Goal: Task Accomplishment & Management: Use online tool/utility

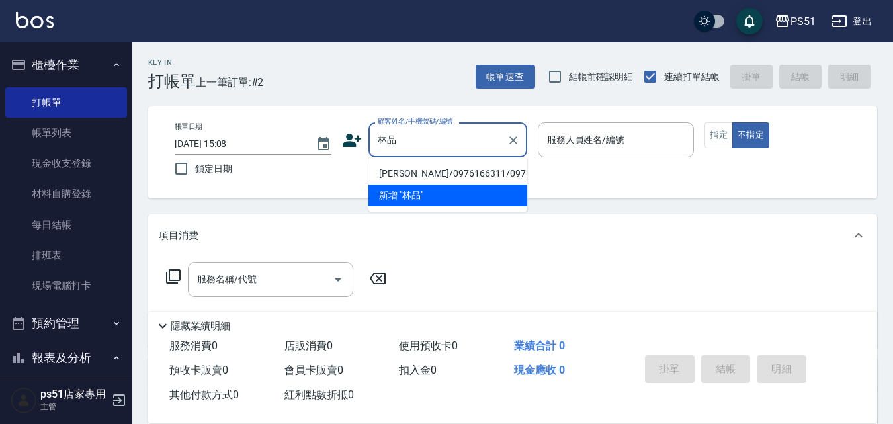
click at [451, 175] on li "[PERSON_NAME]/0976166311/0976166311" at bounding box center [447, 174] width 159 height 22
type input "[PERSON_NAME]/0976166311/0976166311"
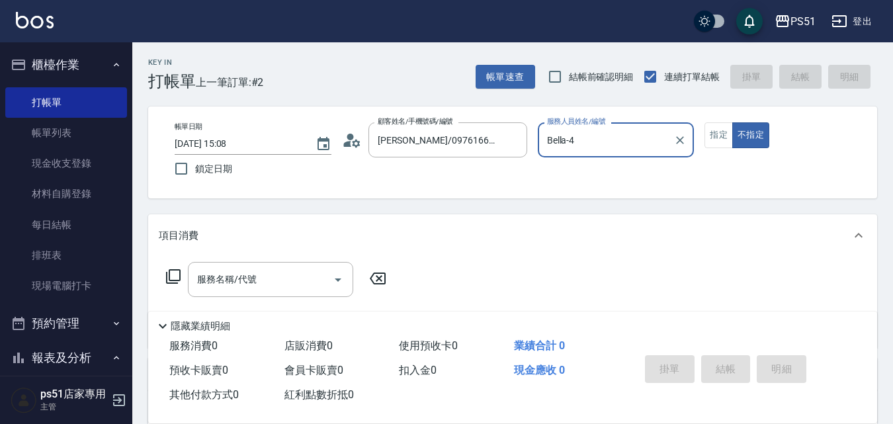
type input "Bella-4"
click at [601, 150] on input "Bella-4" at bounding box center [606, 139] width 125 height 23
click at [464, 202] on div "Key In 打帳單 上一筆訂單:#2 帳單速查 結帳前確認明細 連續打單結帳 掛單 結帳 明細 帳單日期 [DATE] 15:08 鎖定日期 顧客姓名/手機…" at bounding box center [512, 343] width 761 height 602
click at [255, 269] on input "服務名稱/代號" at bounding box center [261, 279] width 134 height 23
click at [175, 270] on icon at bounding box center [173, 276] width 15 height 15
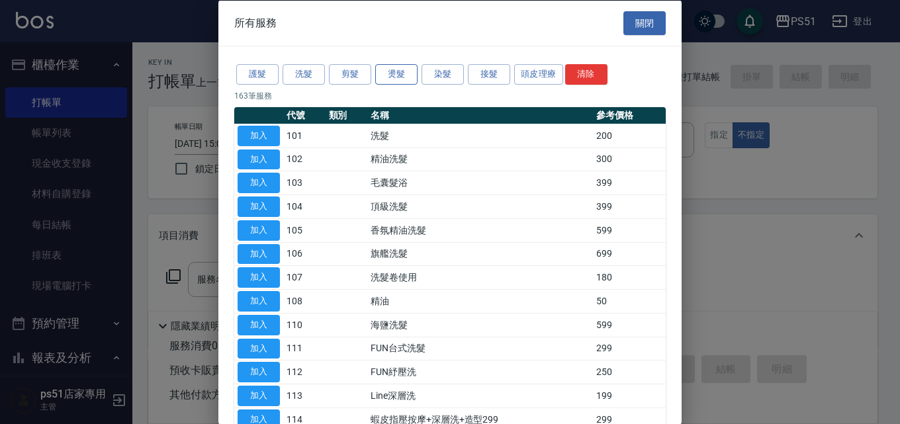
click at [408, 78] on button "燙髮" at bounding box center [396, 74] width 42 height 21
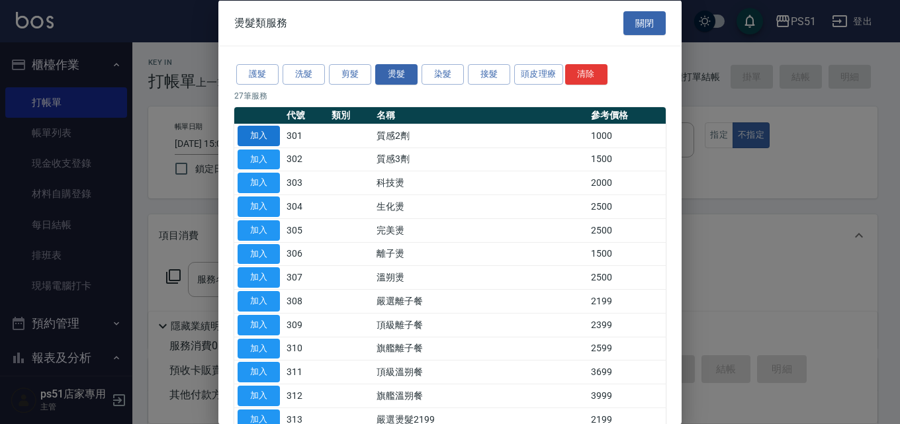
click at [265, 136] on button "加入" at bounding box center [258, 135] width 42 height 21
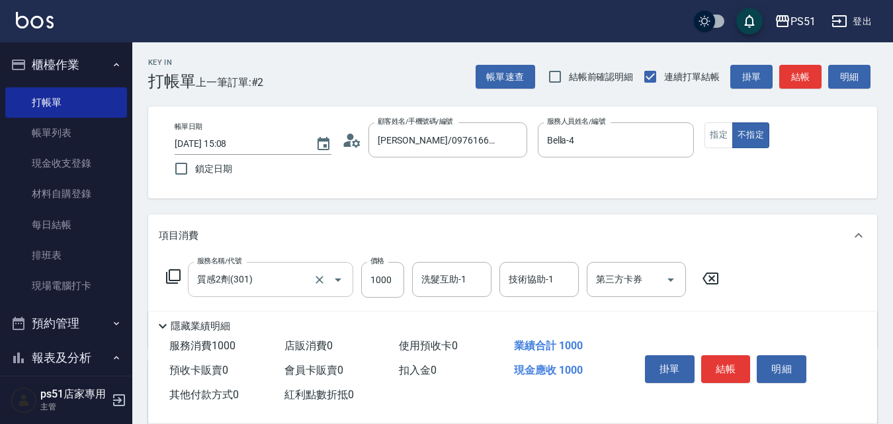
click at [218, 273] on input "質感2劑(301)" at bounding box center [252, 279] width 116 height 23
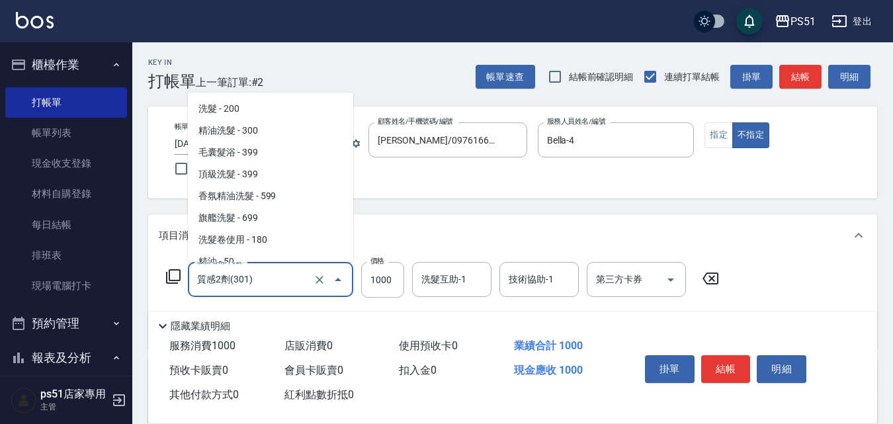
scroll to position [461, 0]
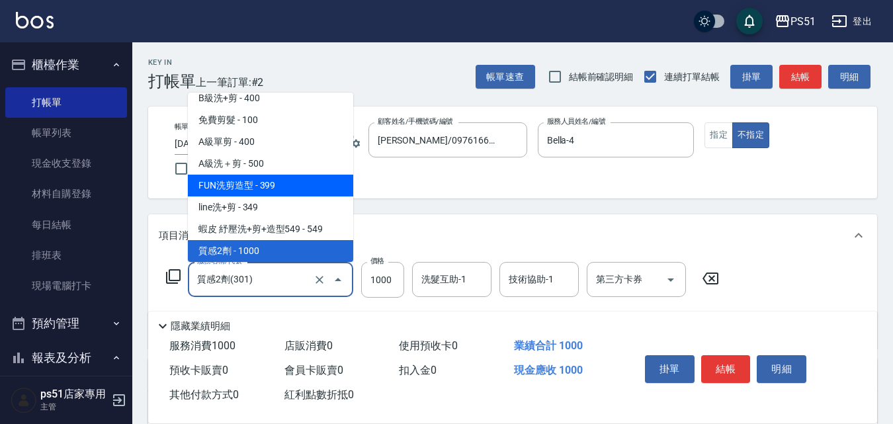
click at [161, 282] on div "服務名稱/代號 質感2劑(301) 服務名稱/代號 價格 1000 價格 洗髮互助-1 洗髮互助-1 技術協助-1 技術協助-1 第三方卡券 第三方卡券" at bounding box center [443, 280] width 568 height 36
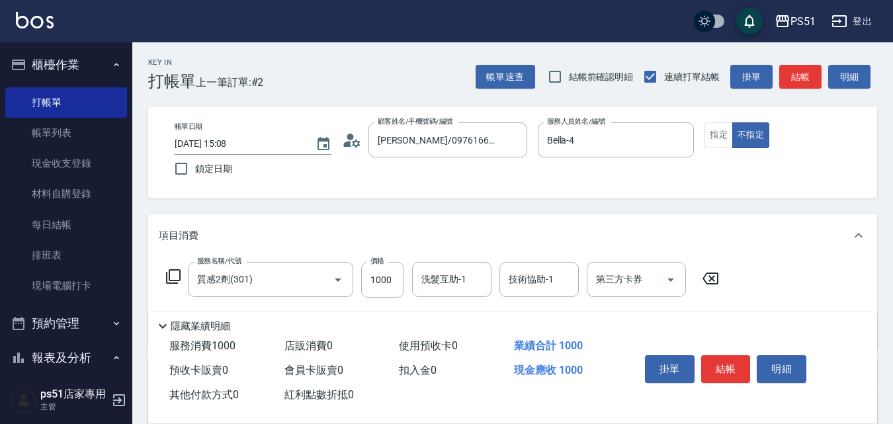
click at [171, 278] on icon at bounding box center [173, 277] width 16 height 16
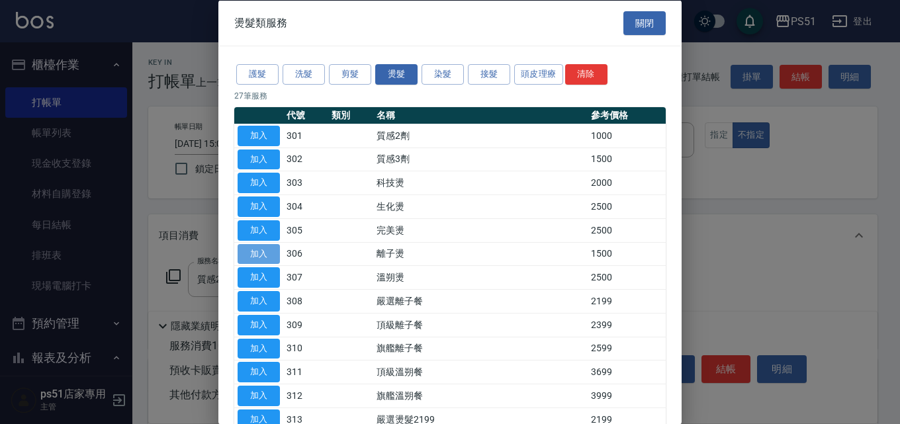
click at [275, 255] on button "加入" at bounding box center [258, 253] width 42 height 21
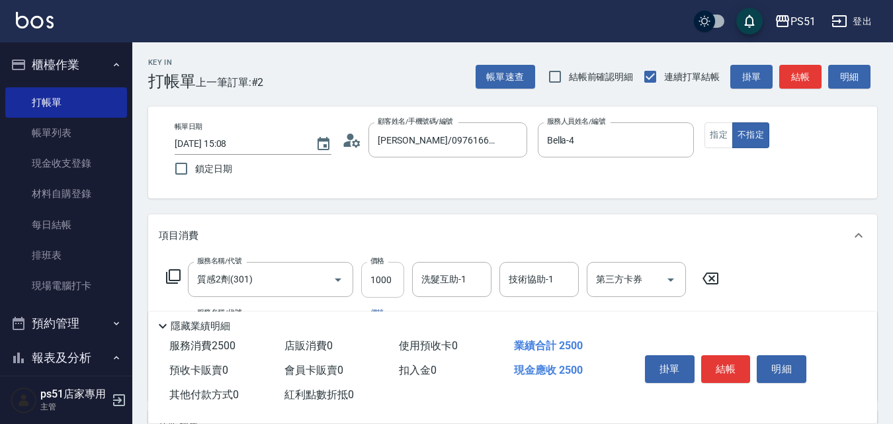
click at [377, 284] on input "1000" at bounding box center [382, 280] width 43 height 36
click at [273, 283] on input "質感2劑(301)" at bounding box center [252, 279] width 116 height 23
click at [337, 276] on icon "Open" at bounding box center [338, 280] width 16 height 16
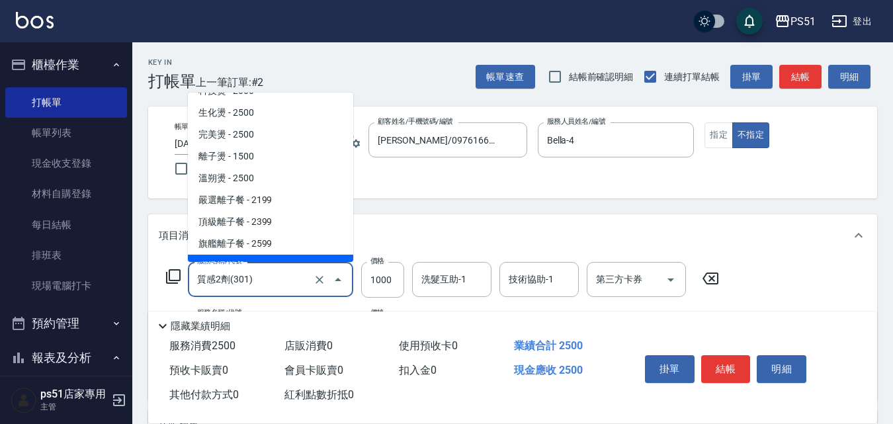
scroll to position [615, 0]
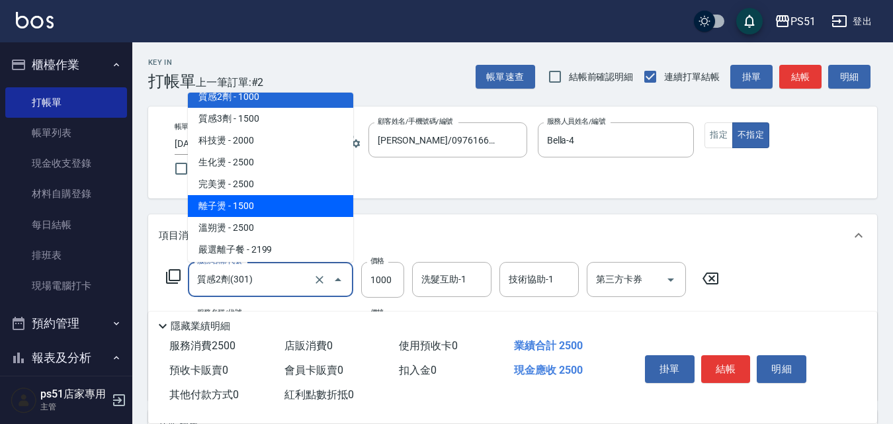
drag, startPoint x: 245, startPoint y: 206, endPoint x: 342, endPoint y: 237, distance: 101.7
click at [245, 206] on span "離子燙 - 1500" at bounding box center [270, 206] width 165 height 22
type input "離子燙(306)"
type input "1500"
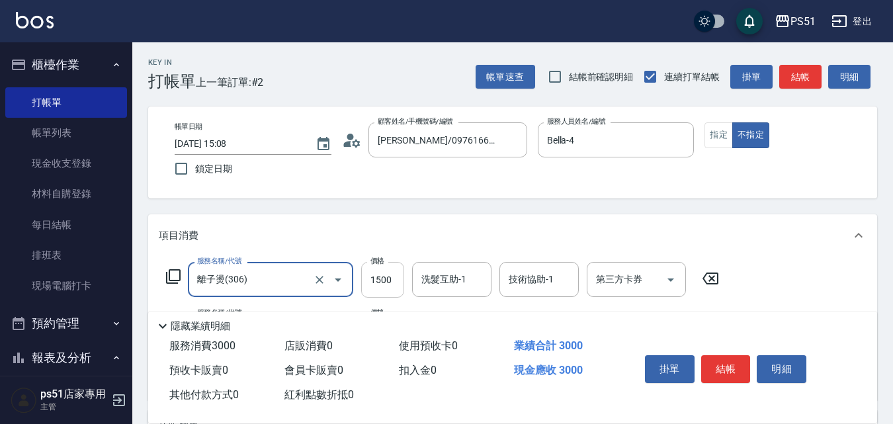
click at [382, 270] on input "1500" at bounding box center [382, 280] width 43 height 36
type input "100"
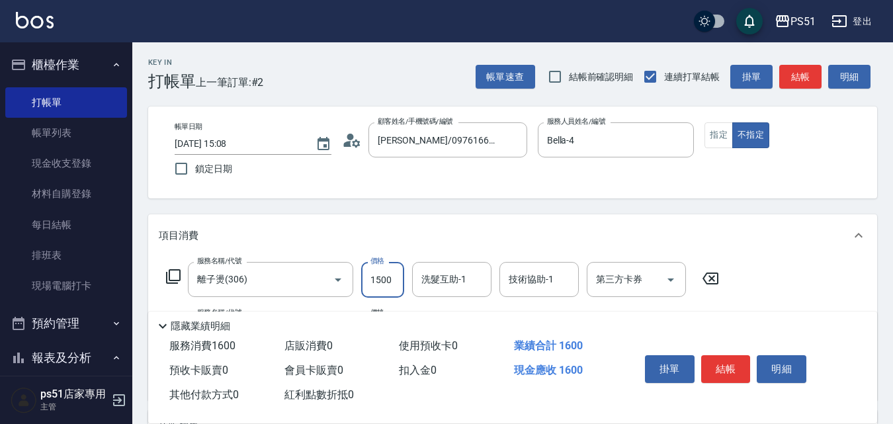
click at [368, 286] on input "1500" at bounding box center [382, 280] width 43 height 36
type input "1000"
click at [722, 130] on button "指定" at bounding box center [718, 135] width 28 height 26
click at [786, 79] on button "結帳" at bounding box center [800, 77] width 42 height 24
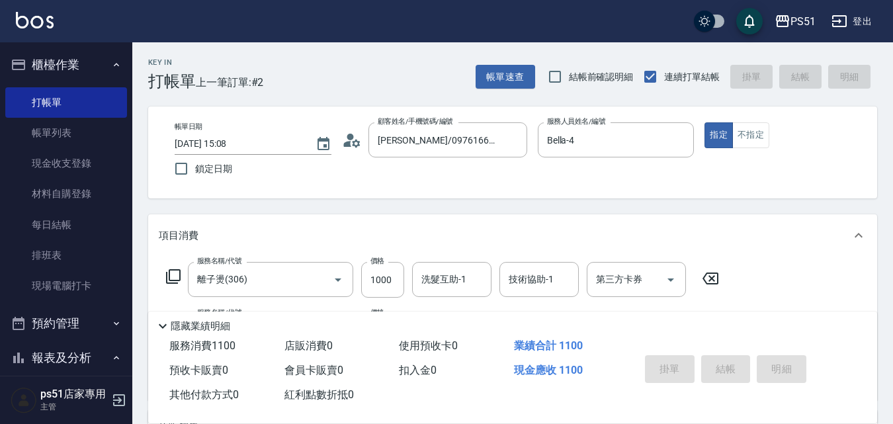
type input "[DATE] 16:07"
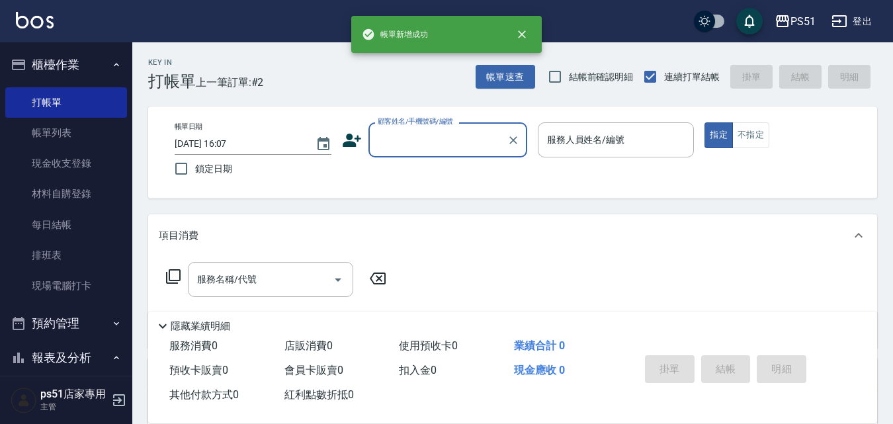
scroll to position [0, 0]
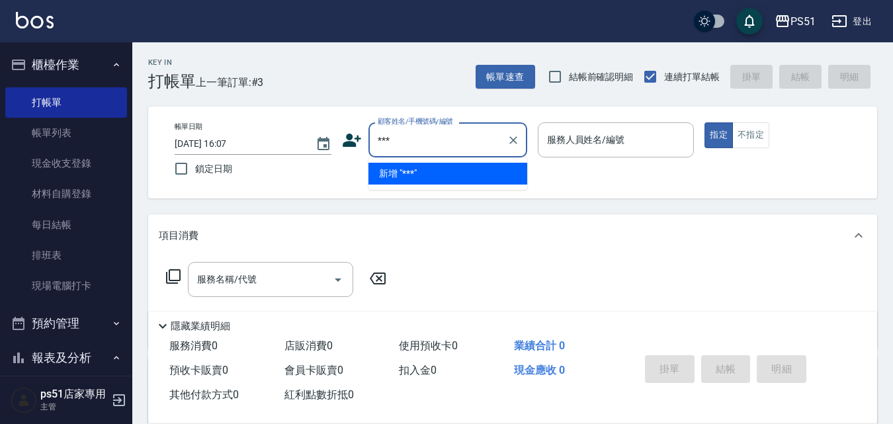
type input "***"
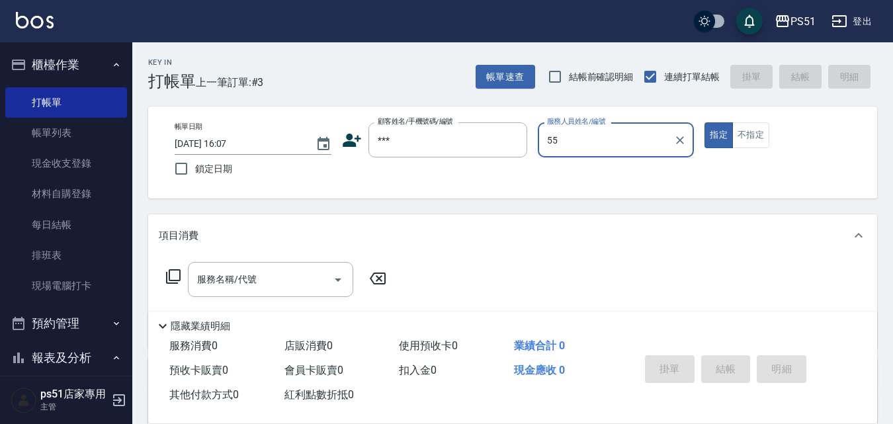
type input "55"
click at [704, 122] on button "指定" at bounding box center [718, 135] width 28 height 26
type button "true"
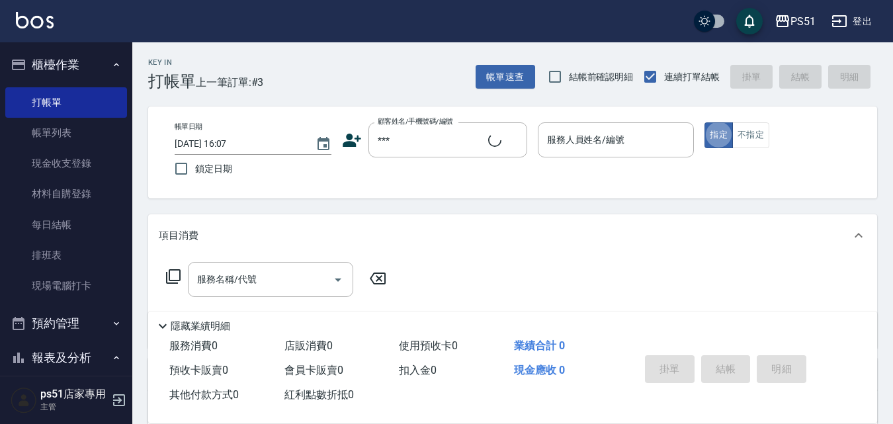
type input "無名字/***/null"
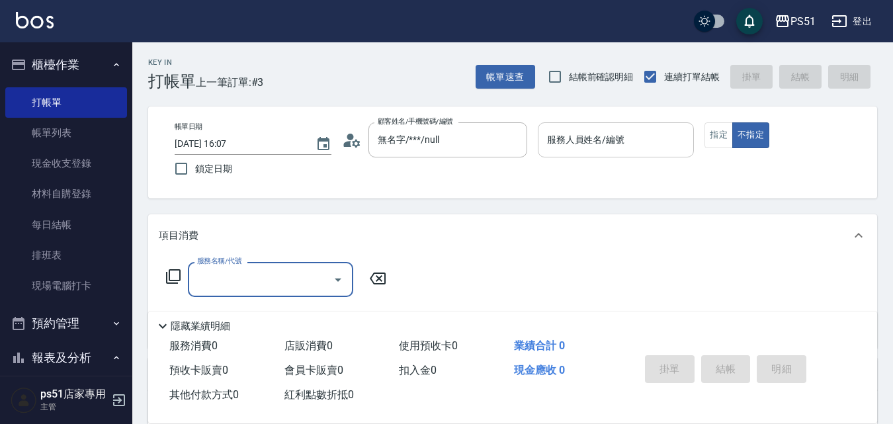
click at [613, 130] on input "服務人員姓名/編號" at bounding box center [616, 139] width 145 height 23
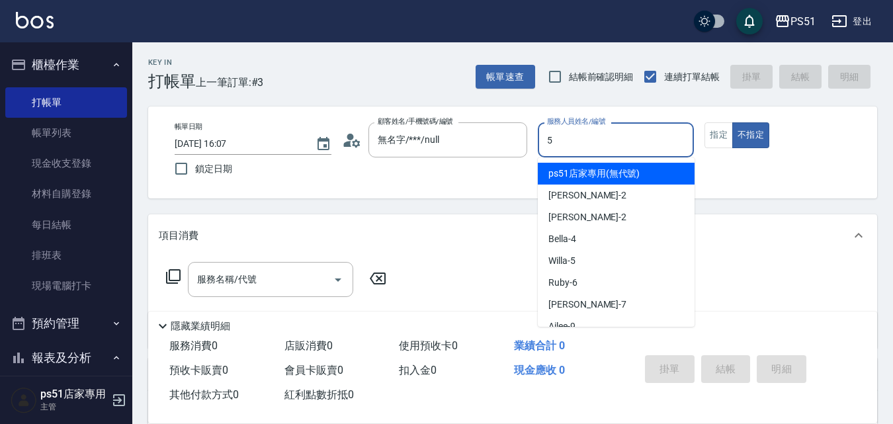
type input "5"
type button "false"
type input "Willa-5"
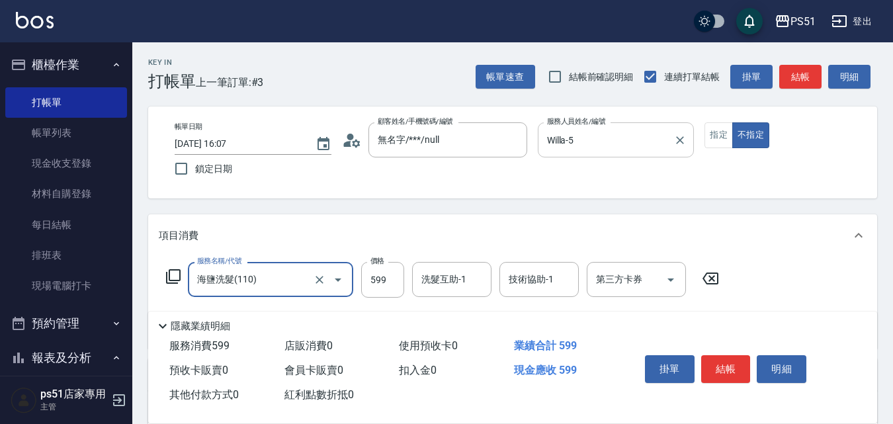
type input "海鹽洗髮(110)"
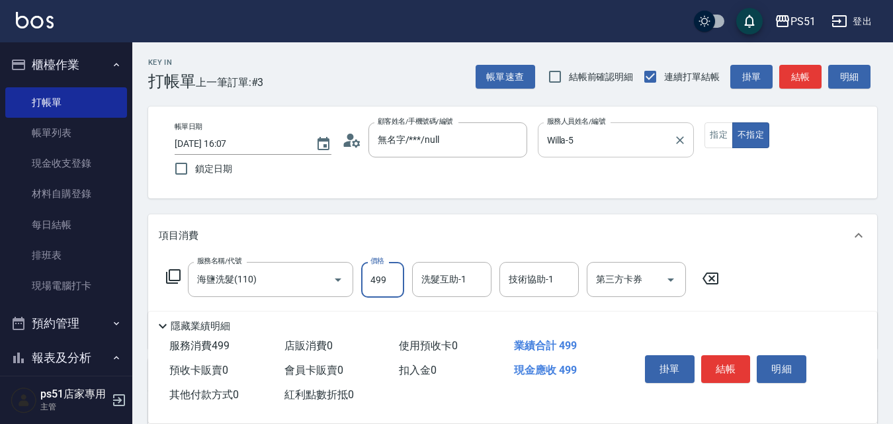
type input "499"
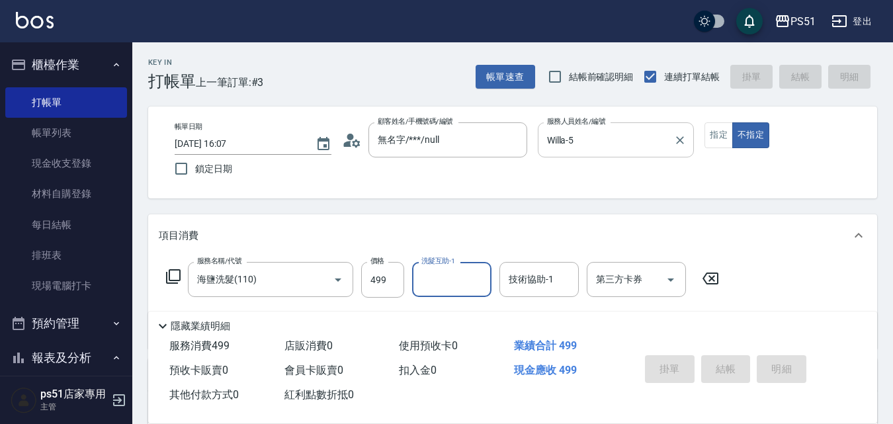
type input "[DATE] 16:34"
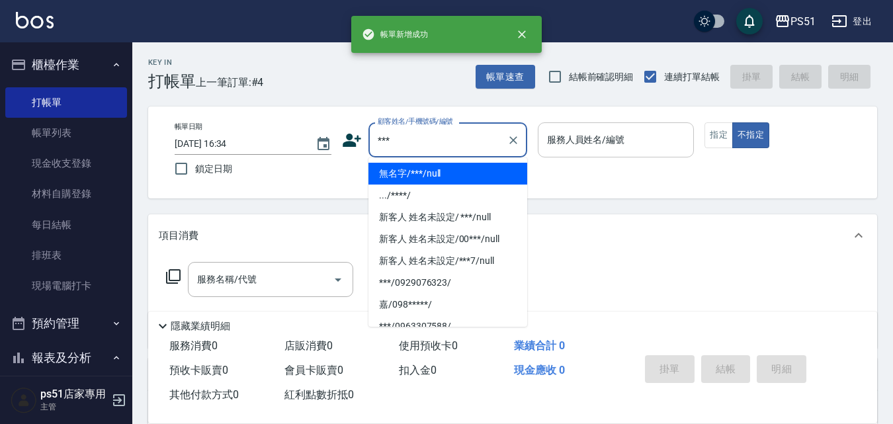
type input "無名字/***/null"
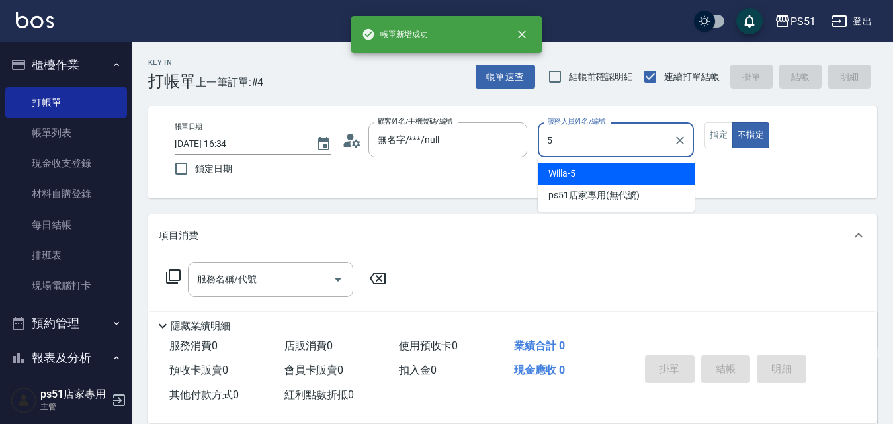
type input "Willa-5"
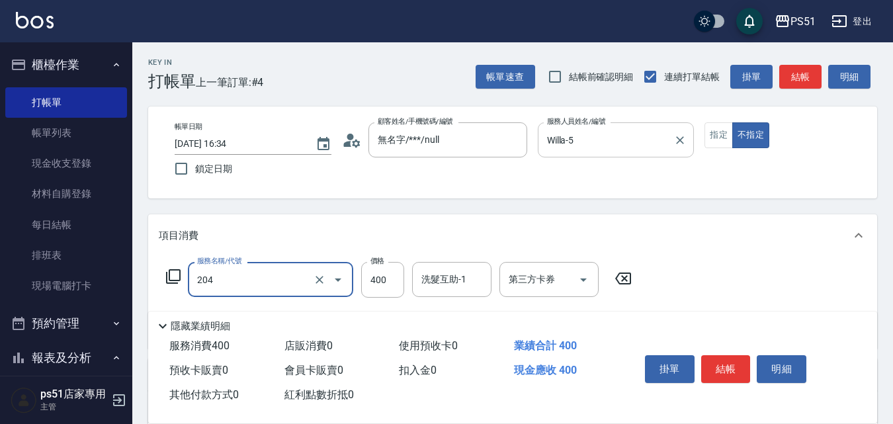
type input "B級洗+剪(204)"
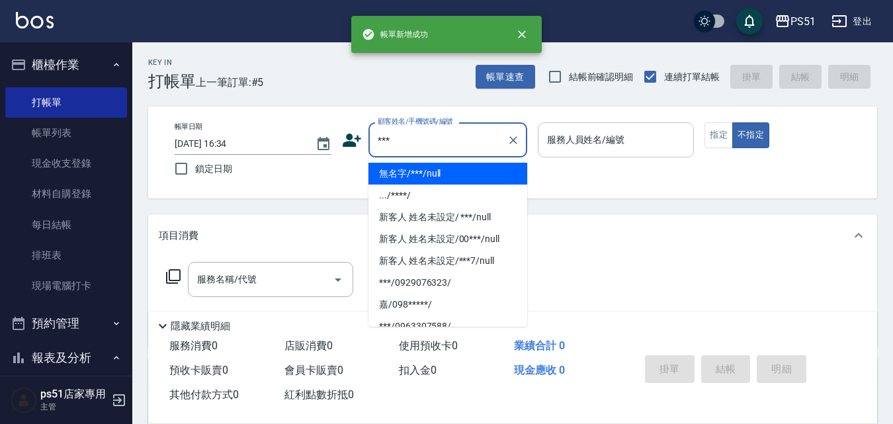
type input "無名字/***/null"
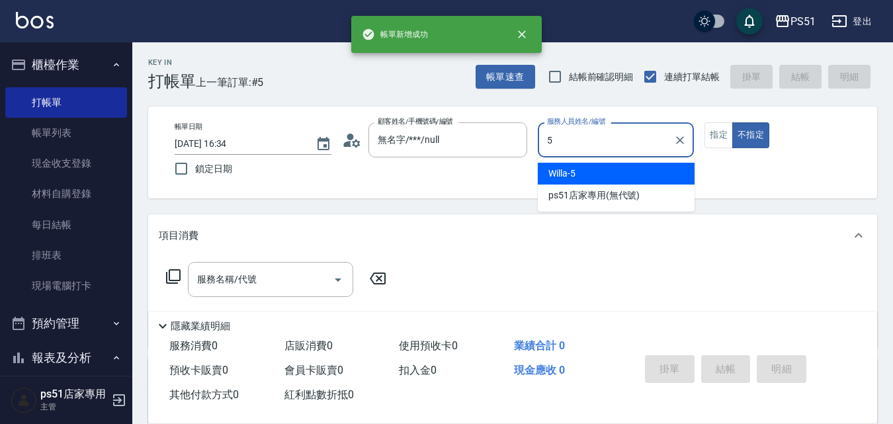
type input "Willa-5"
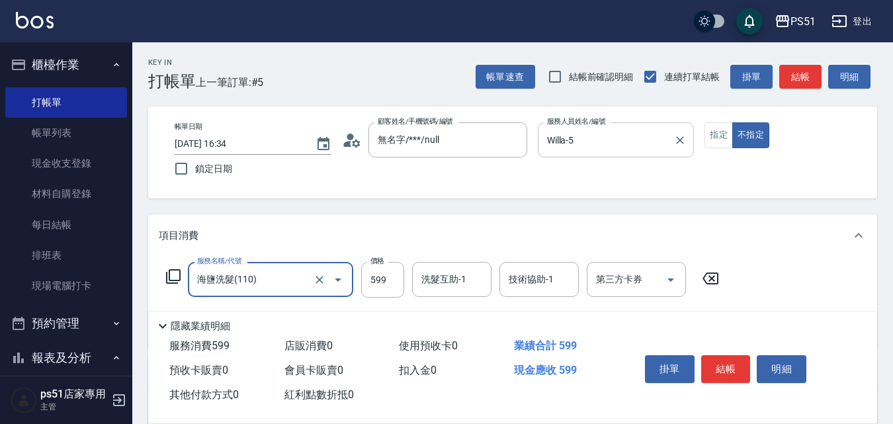
type input "海鹽洗髮(110)"
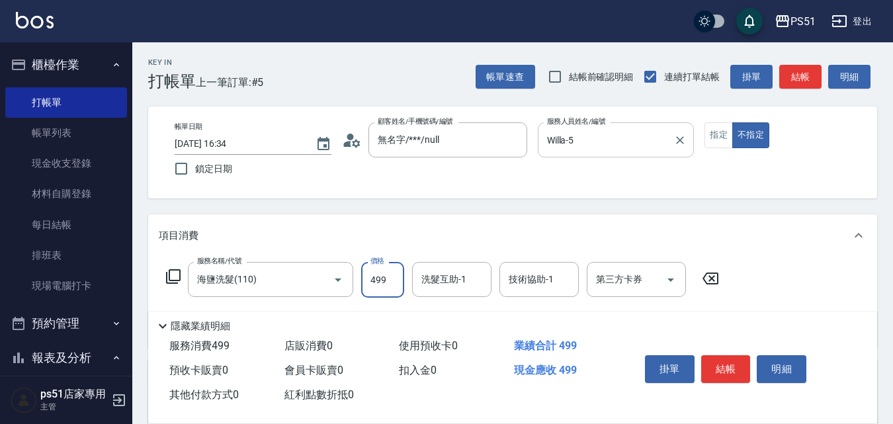
type input "499"
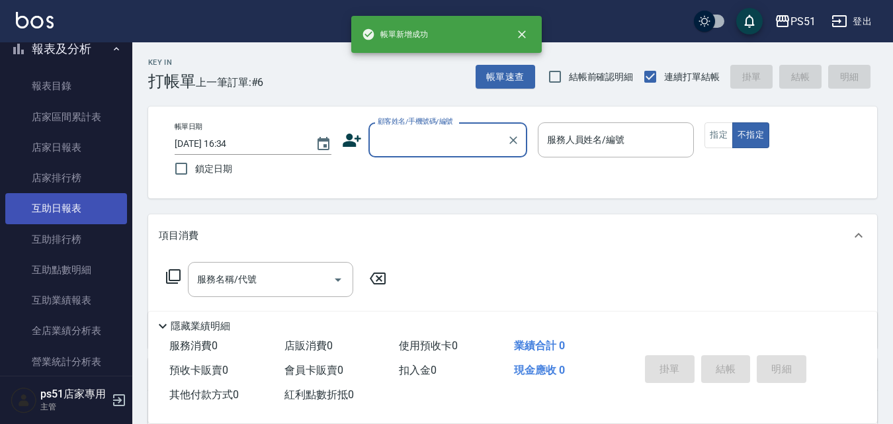
scroll to position [617, 0]
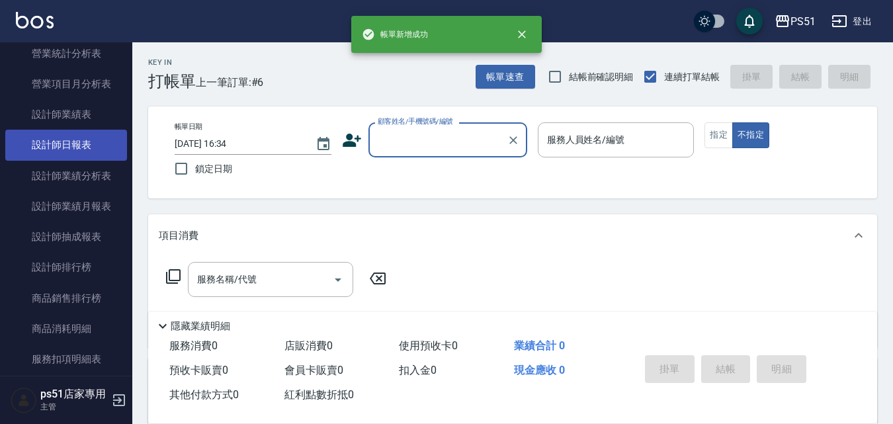
click at [76, 140] on link "設計師日報表" at bounding box center [66, 145] width 122 height 30
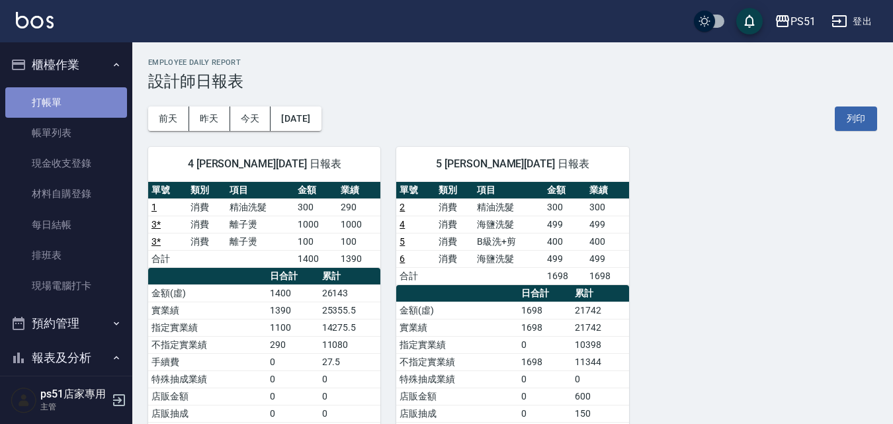
click at [73, 99] on link "打帳單" at bounding box center [66, 102] width 122 height 30
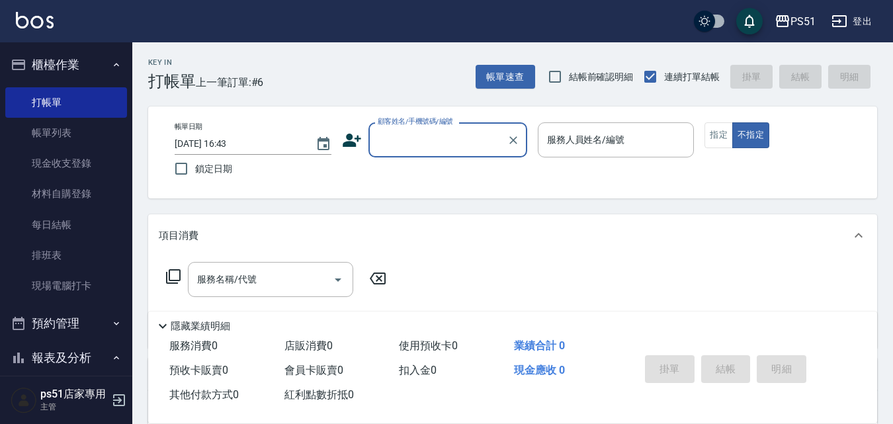
click at [487, 150] on input "顧客姓名/手機號碼/編號" at bounding box center [437, 139] width 127 height 23
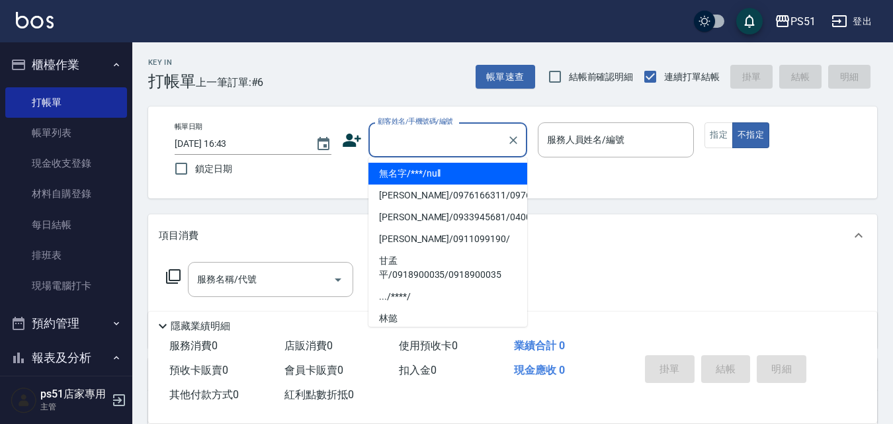
click at [456, 176] on li "無名字/***/null" at bounding box center [447, 174] width 159 height 22
type input "無名字/***/null"
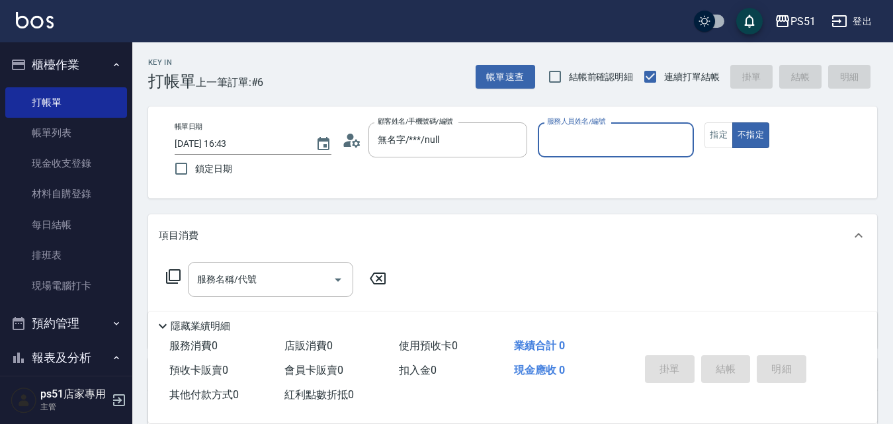
click at [596, 142] on input "服務人員姓名/編號" at bounding box center [616, 139] width 145 height 23
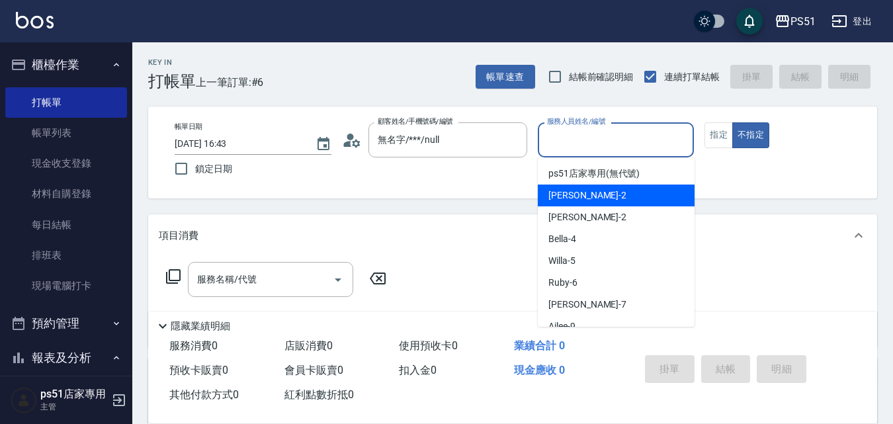
click at [607, 197] on div "[PERSON_NAME] -2" at bounding box center [616, 196] width 157 height 22
type input "[PERSON_NAME]-2"
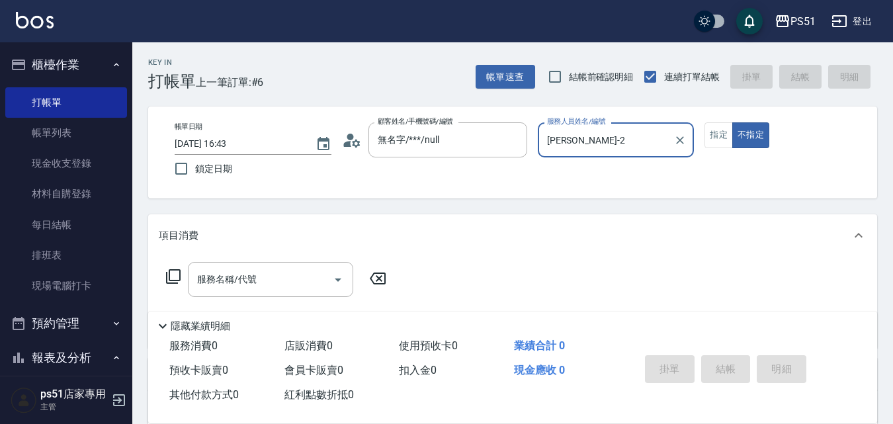
drag, startPoint x: 726, startPoint y: 136, endPoint x: 683, endPoint y: 138, distance: 43.7
click at [725, 136] on button "指定" at bounding box center [718, 135] width 28 height 26
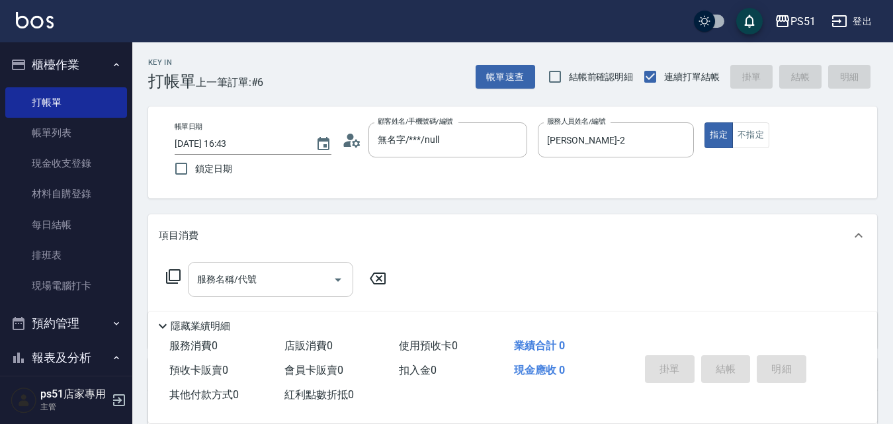
click at [311, 279] on input "服務名稱/代號" at bounding box center [261, 279] width 134 height 23
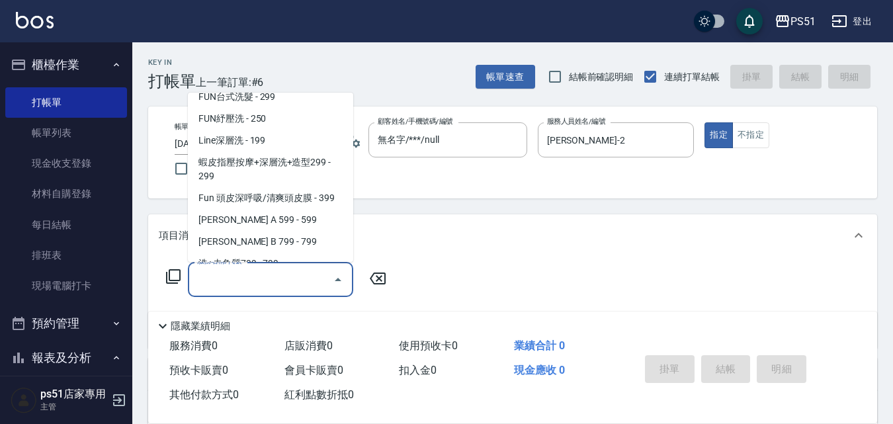
scroll to position [309, 0]
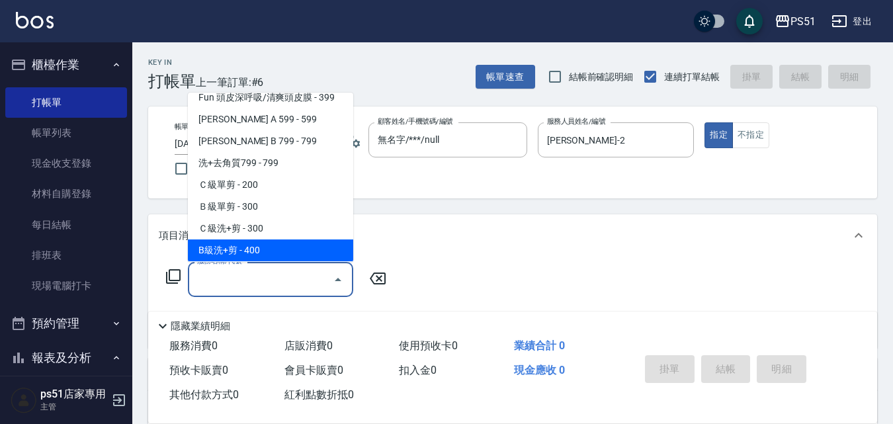
click at [297, 243] on span "B級洗+剪 - 400" at bounding box center [270, 250] width 165 height 22
type input "B級洗+剪(204)"
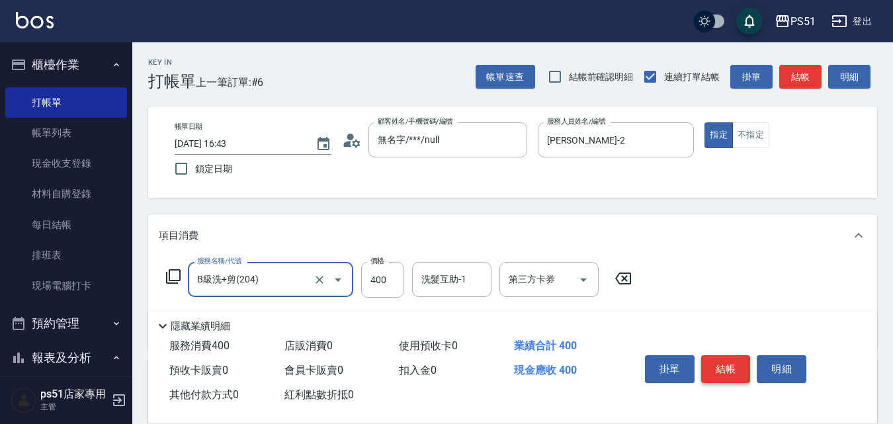
click at [731, 357] on button "結帳" at bounding box center [726, 369] width 50 height 28
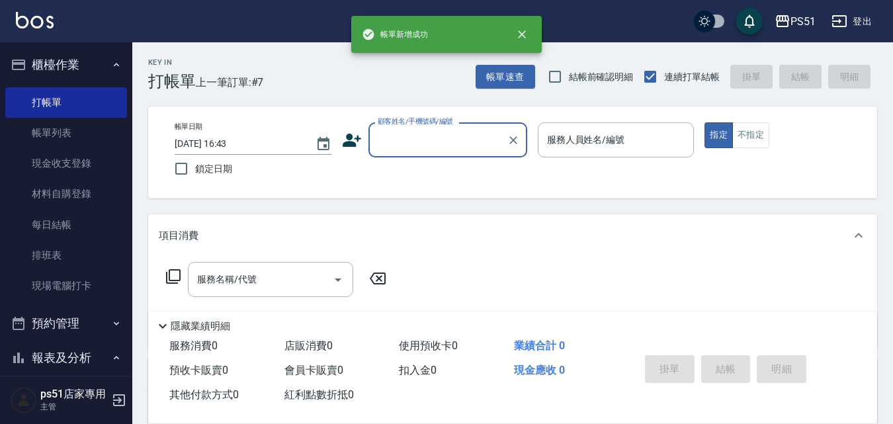
click at [440, 142] on input "顧客姓名/手機號碼/編號" at bounding box center [437, 139] width 127 height 23
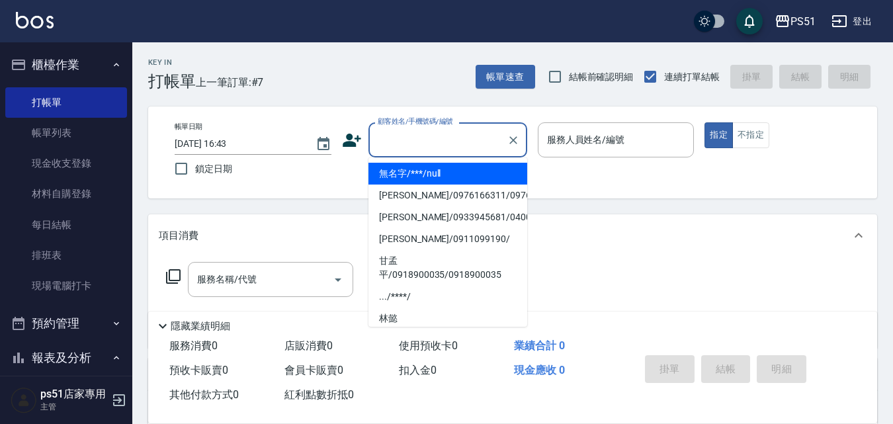
click at [439, 168] on li "無名字/***/null" at bounding box center [447, 174] width 159 height 22
type input "無名字/***/null"
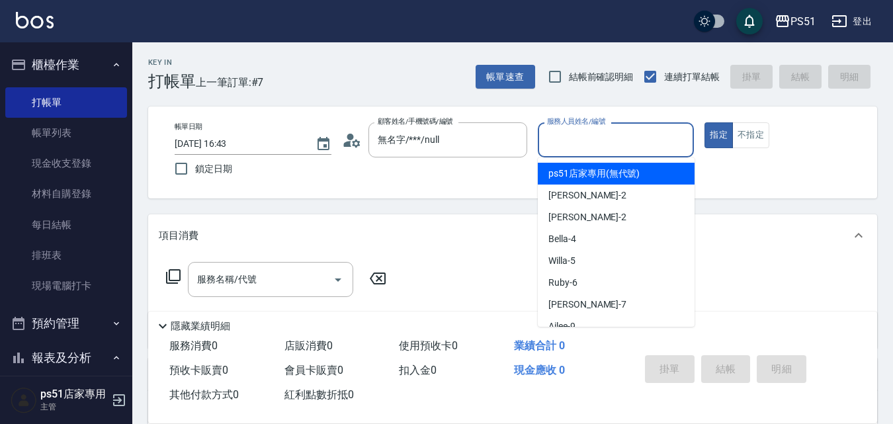
click at [630, 144] on input "服務人員姓名/編號" at bounding box center [616, 139] width 145 height 23
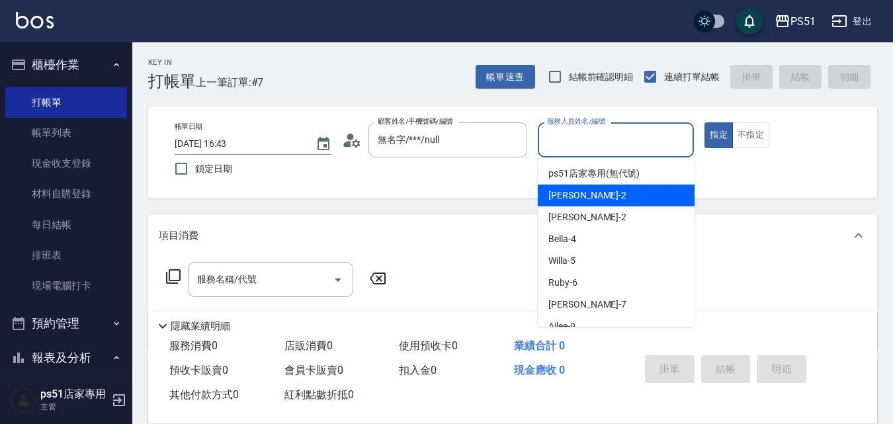
click at [598, 202] on div "[PERSON_NAME] -2" at bounding box center [616, 196] width 157 height 22
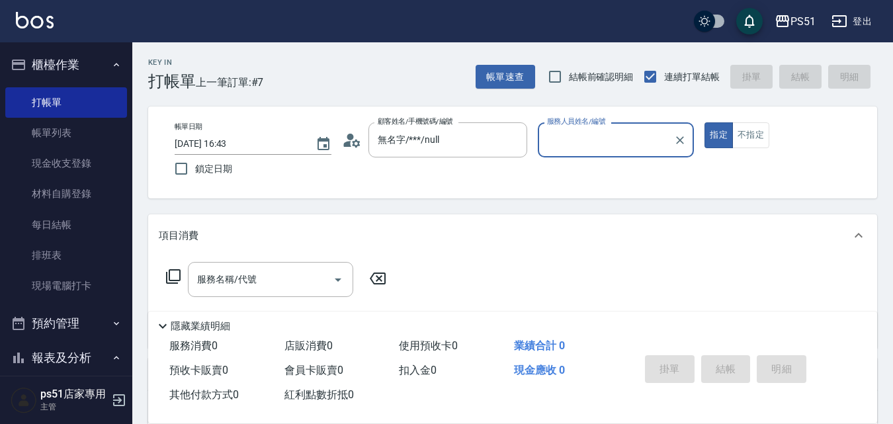
type input "[PERSON_NAME]-2"
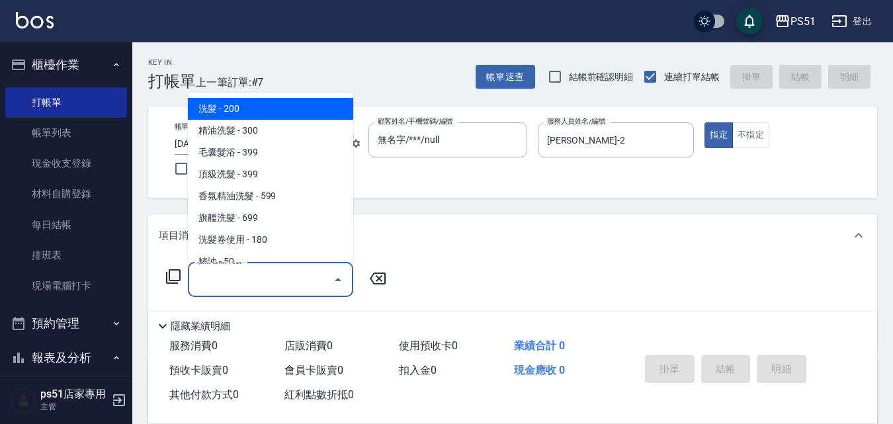
click at [245, 276] on input "服務名稱/代號" at bounding box center [261, 279] width 134 height 23
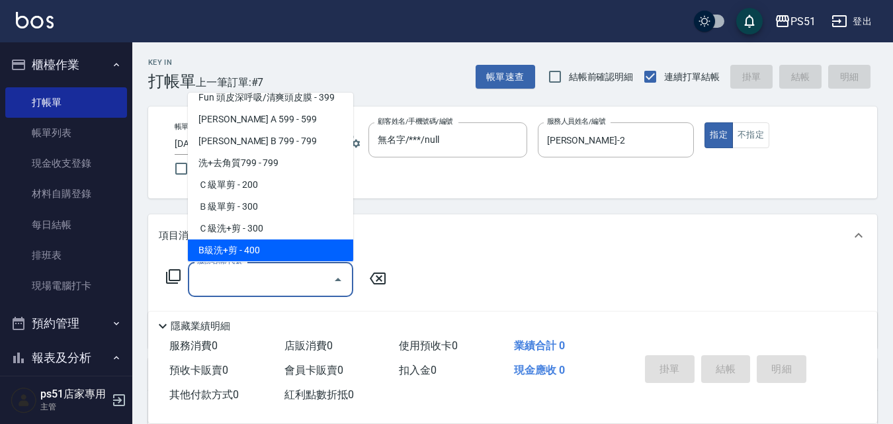
click at [278, 250] on span "B級洗+剪 - 400" at bounding box center [270, 250] width 165 height 22
type input "B級洗+剪(204)"
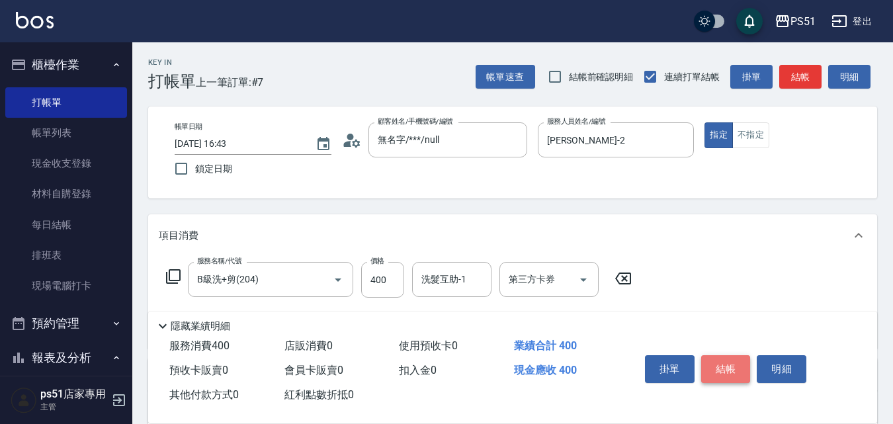
click at [730, 357] on button "結帳" at bounding box center [726, 369] width 50 height 28
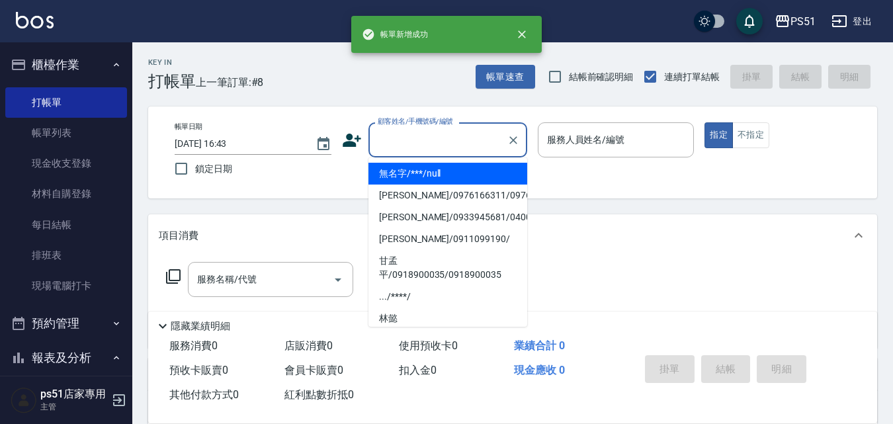
click at [463, 140] on input "顧客姓名/手機號碼/編號" at bounding box center [437, 139] width 127 height 23
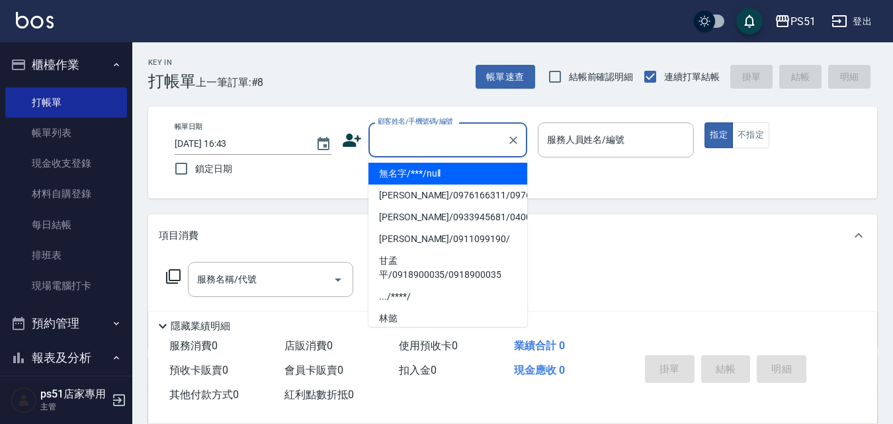
click at [451, 166] on li "無名字/***/null" at bounding box center [447, 174] width 159 height 22
type input "無名字/***/null"
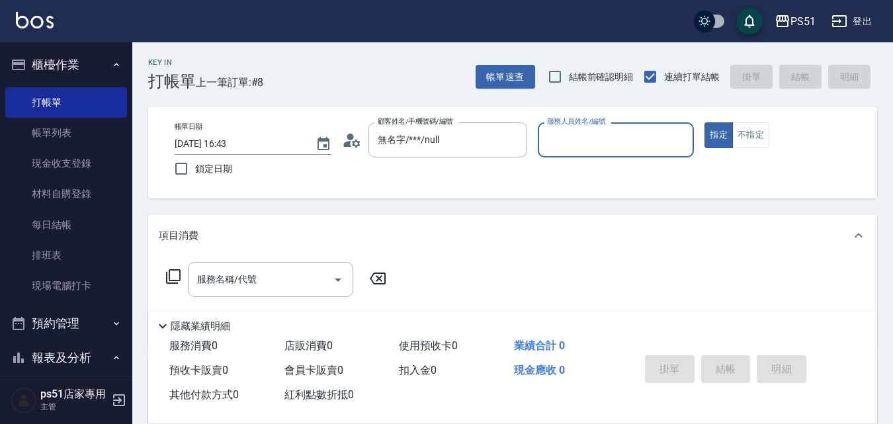
click at [589, 132] on input "服務人員姓名/編號" at bounding box center [616, 139] width 145 height 23
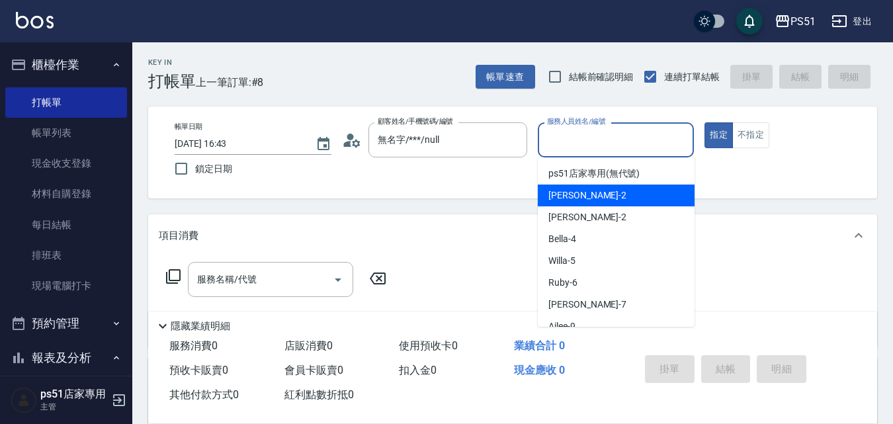
click at [618, 190] on div "[PERSON_NAME] -2" at bounding box center [616, 196] width 157 height 22
type input "[PERSON_NAME]-2"
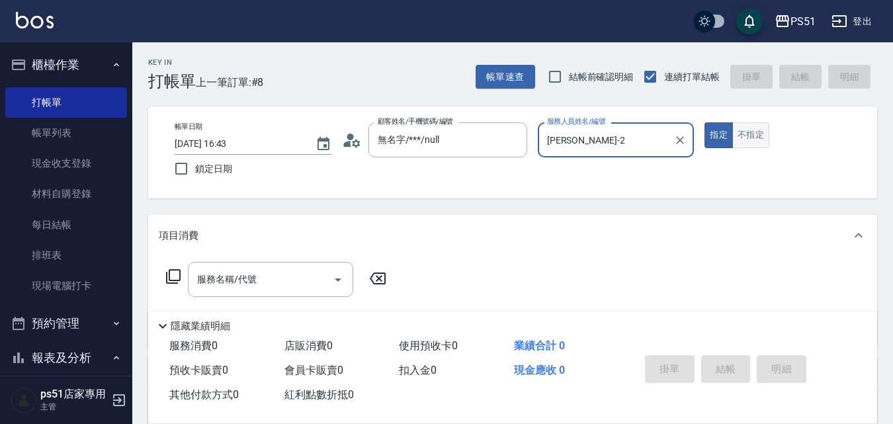
click at [739, 140] on button "不指定" at bounding box center [750, 135] width 37 height 26
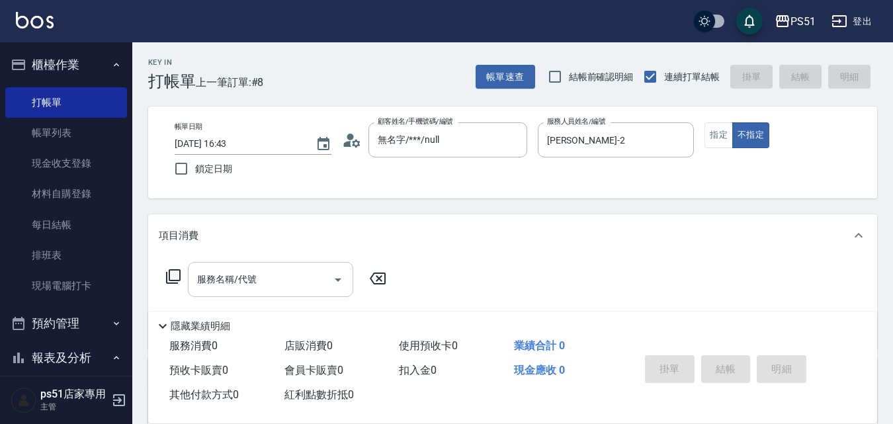
click at [321, 280] on input "服務名稱/代號" at bounding box center [261, 279] width 134 height 23
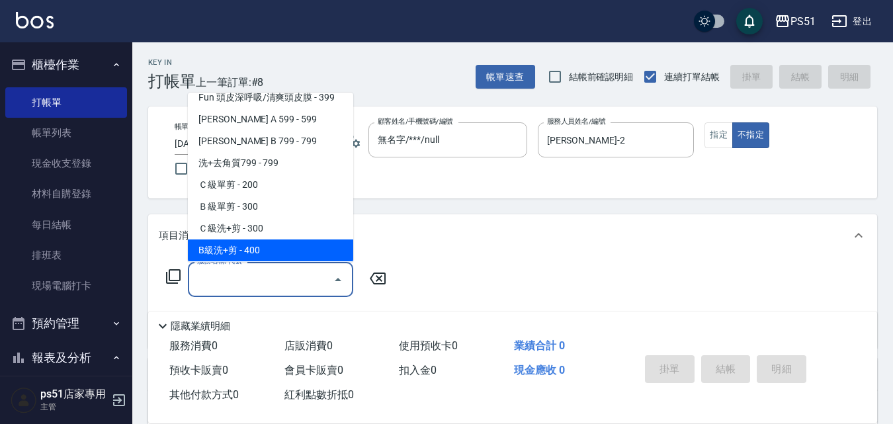
click at [290, 241] on span "B級洗+剪 - 400" at bounding box center [270, 250] width 165 height 22
type input "B級洗+剪(204)"
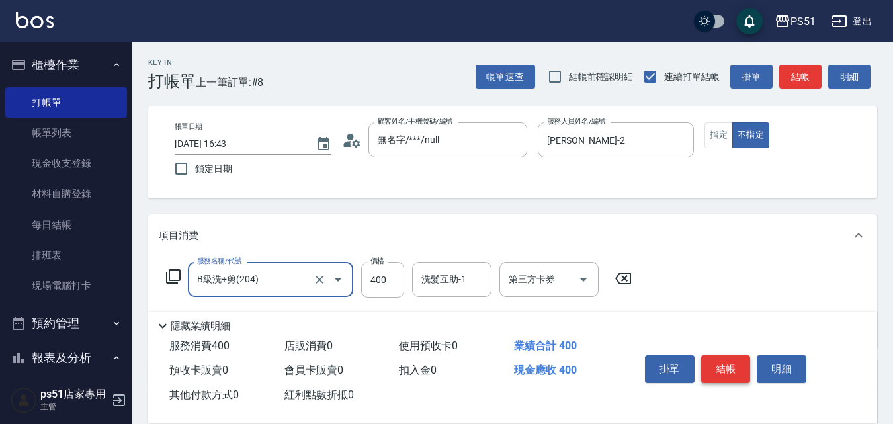
click at [730, 369] on button "結帳" at bounding box center [726, 369] width 50 height 28
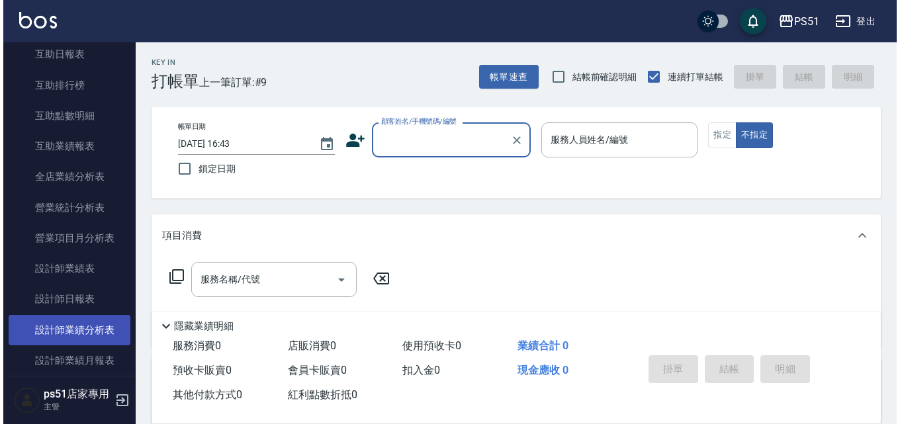
scroll to position [617, 0]
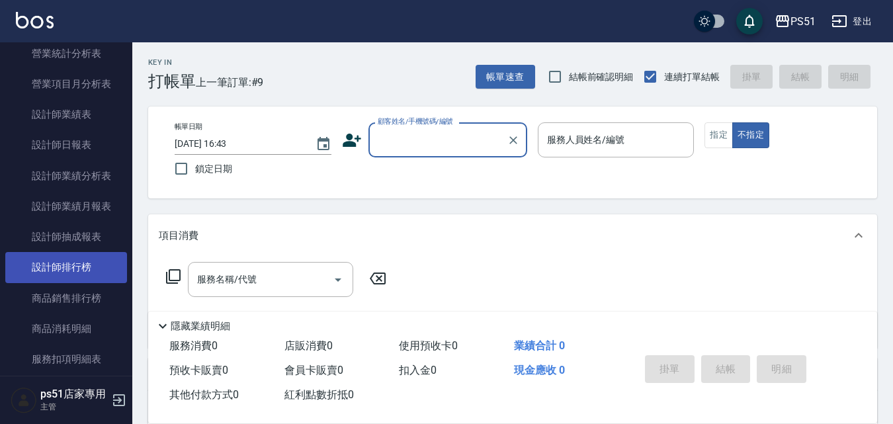
click at [99, 261] on link "設計師排行榜" at bounding box center [66, 267] width 122 height 30
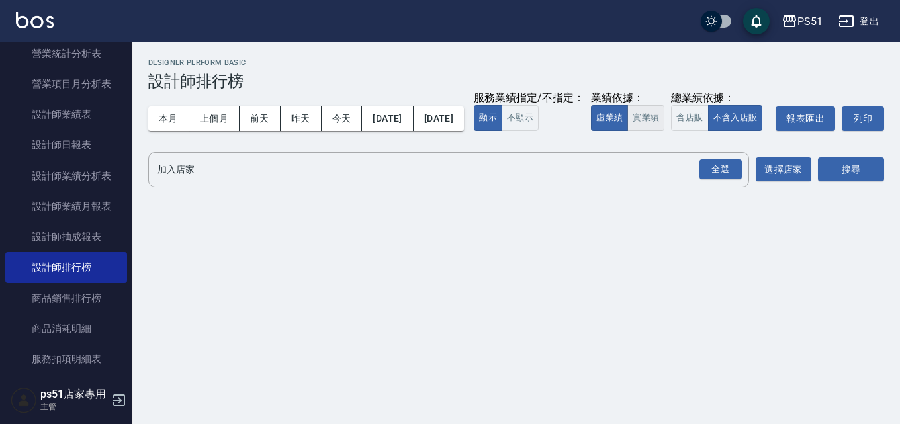
click at [627, 131] on button "實業績" at bounding box center [645, 118] width 37 height 26
click at [719, 180] on div "全選" at bounding box center [720, 169] width 42 height 21
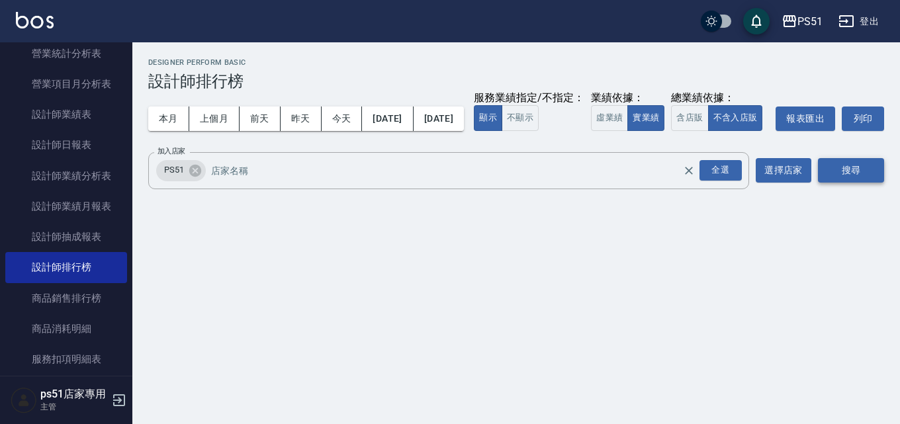
click at [844, 183] on button "搜尋" at bounding box center [851, 170] width 66 height 24
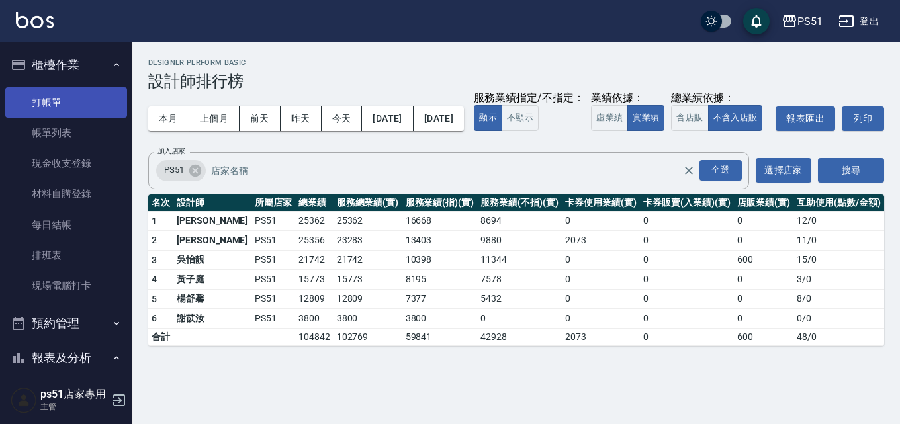
click at [66, 94] on link "打帳單" at bounding box center [66, 102] width 122 height 30
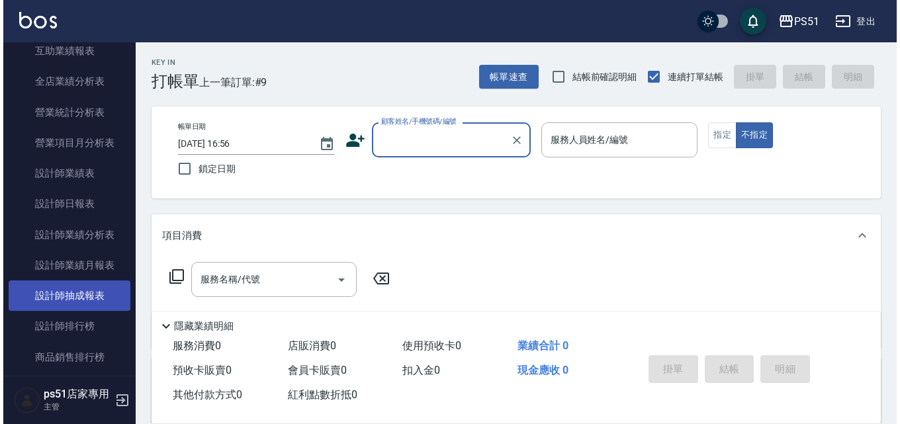
scroll to position [617, 0]
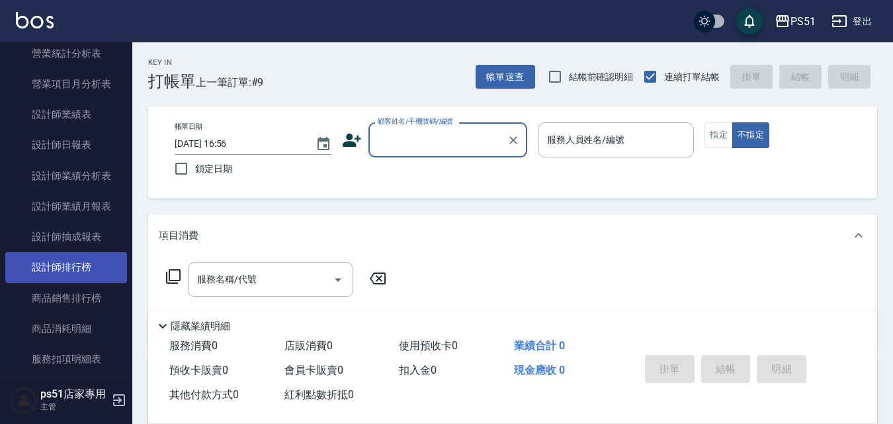
click at [103, 259] on link "設計師排行榜" at bounding box center [66, 267] width 122 height 30
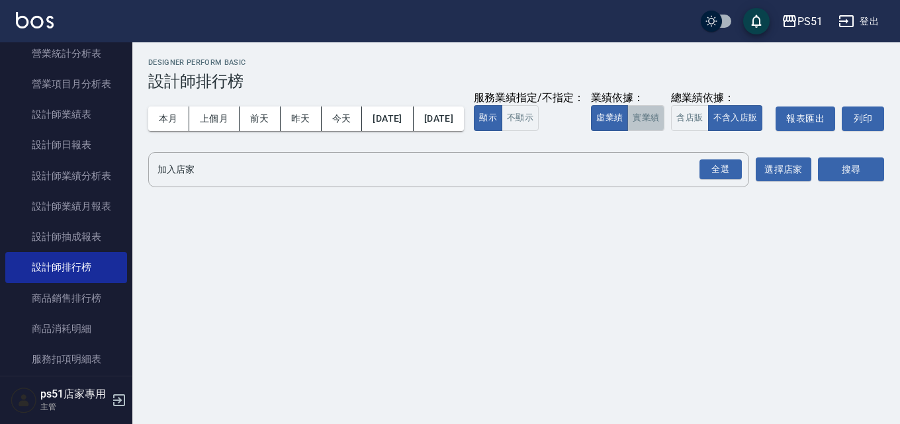
click at [627, 131] on button "實業績" at bounding box center [645, 118] width 37 height 26
click at [727, 180] on div "全選" at bounding box center [720, 169] width 42 height 21
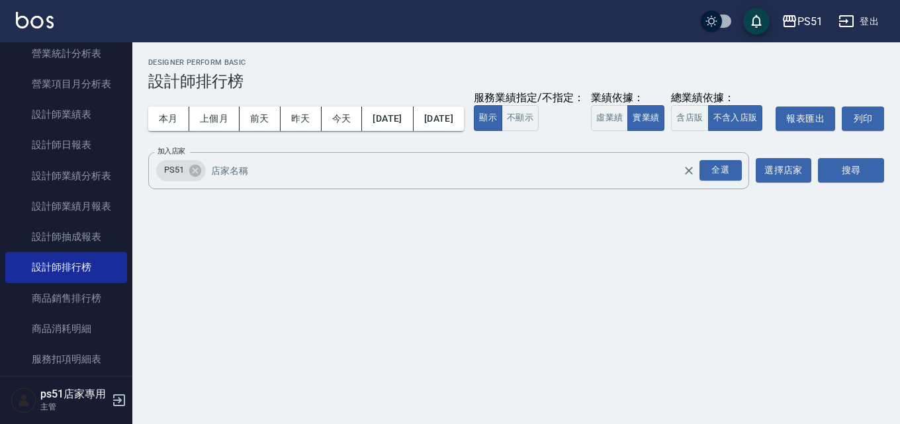
click at [892, 193] on div "PS51 [DATE] - [DATE] 設計師排行榜 列印時間： [DATE][PHONE_NUMBER]:26 Designer Perform Basi…" at bounding box center [515, 126] width 767 height 168
click at [858, 183] on button "搜尋" at bounding box center [851, 170] width 66 height 24
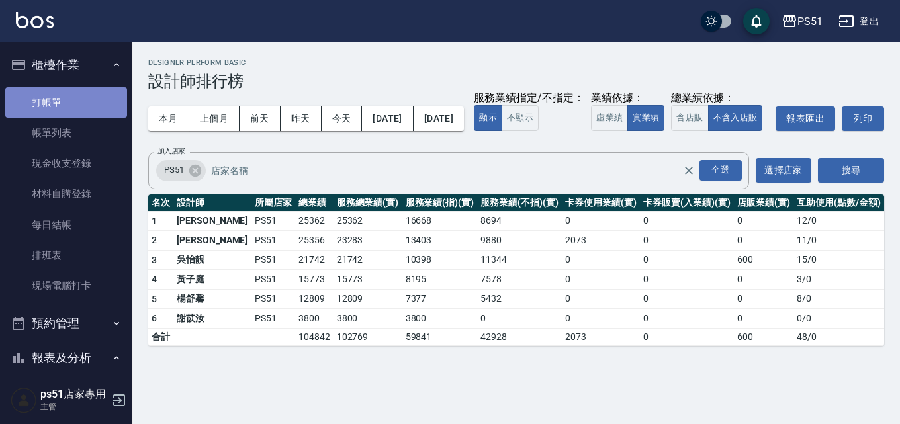
click at [97, 92] on link "打帳單" at bounding box center [66, 102] width 122 height 30
